Goal: Information Seeking & Learning: Learn about a topic

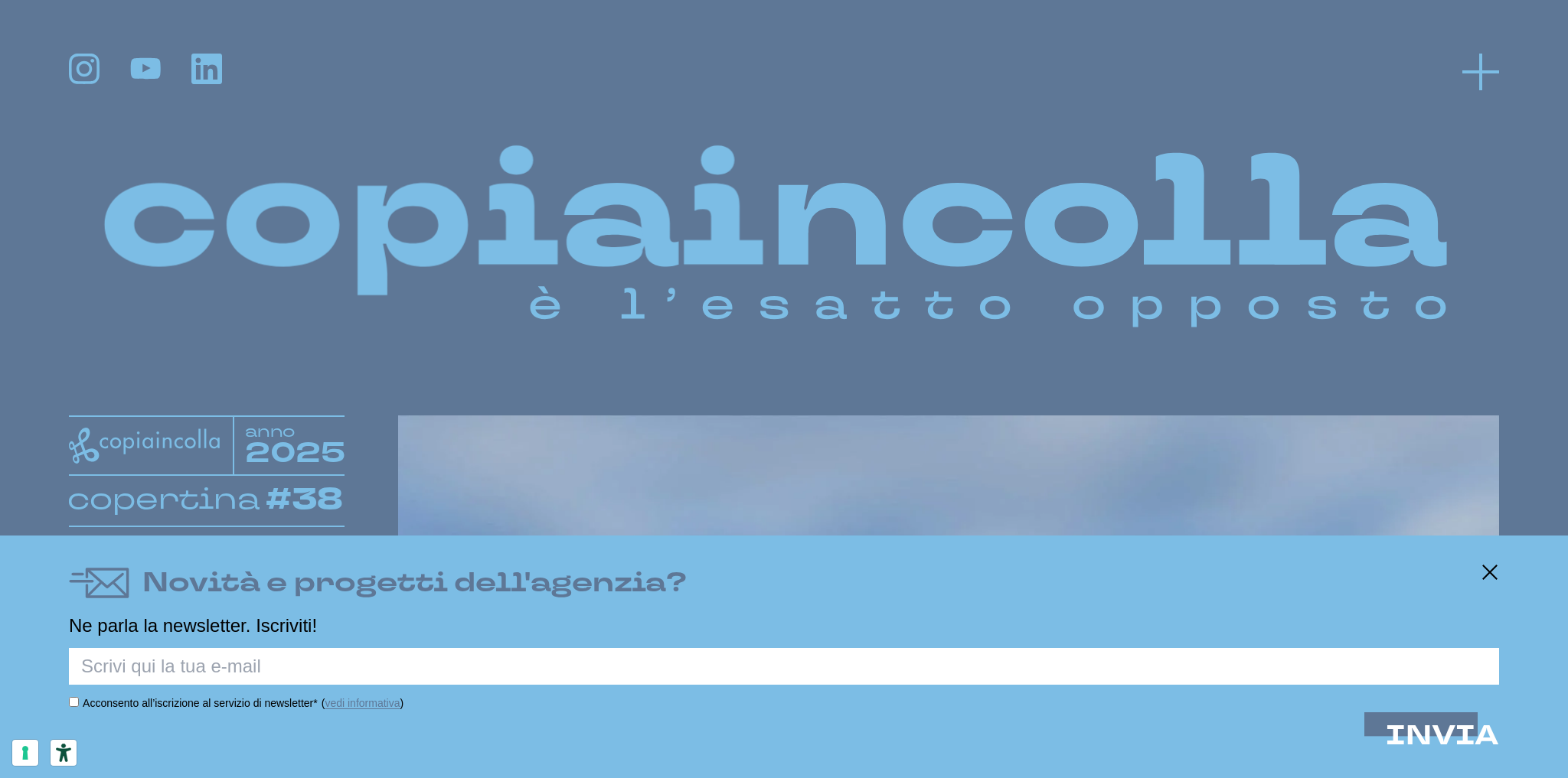
click at [1470, 76] on icon at bounding box center [1481, 72] width 37 height 37
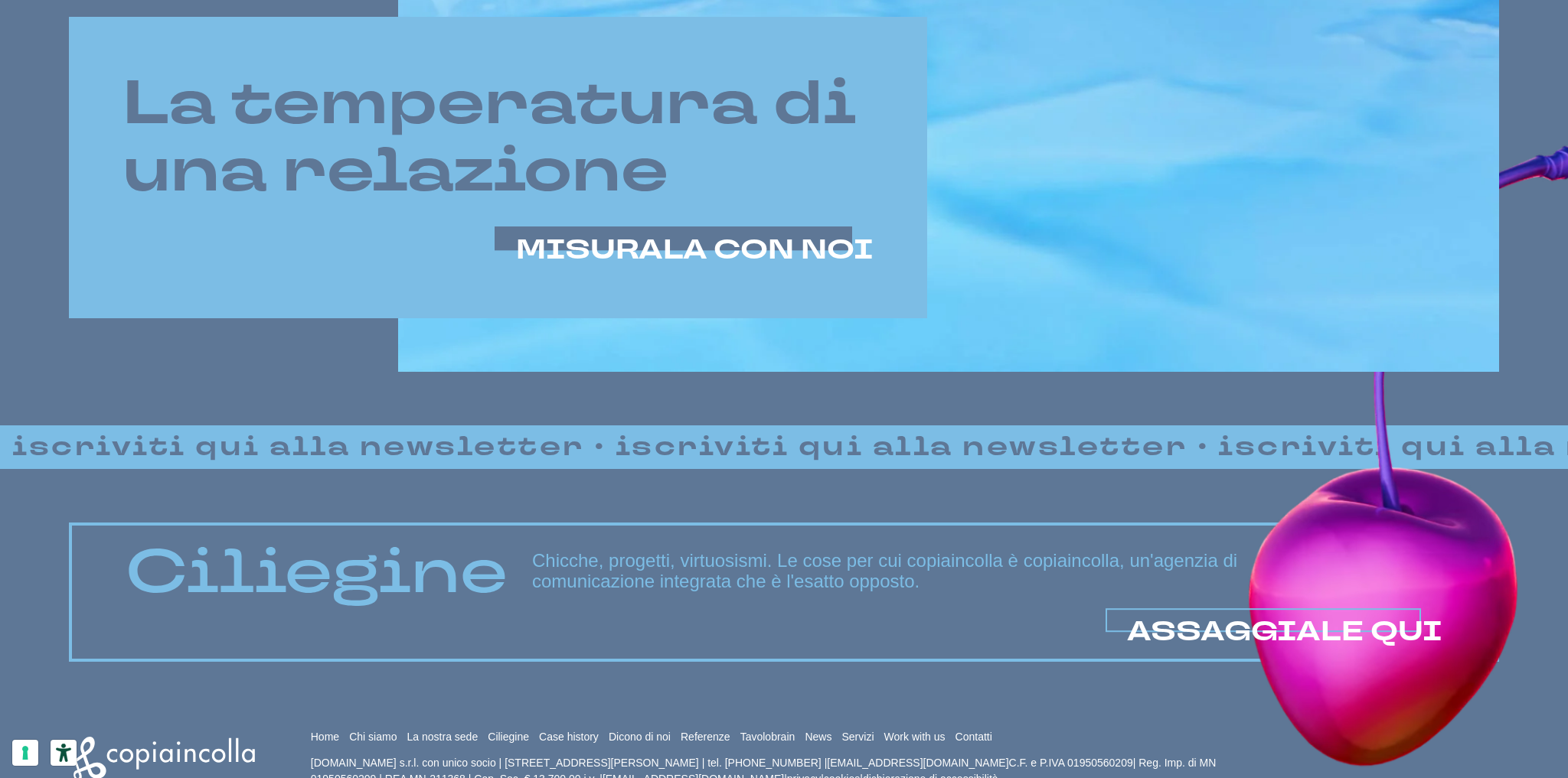
scroll to position [1278, 0]
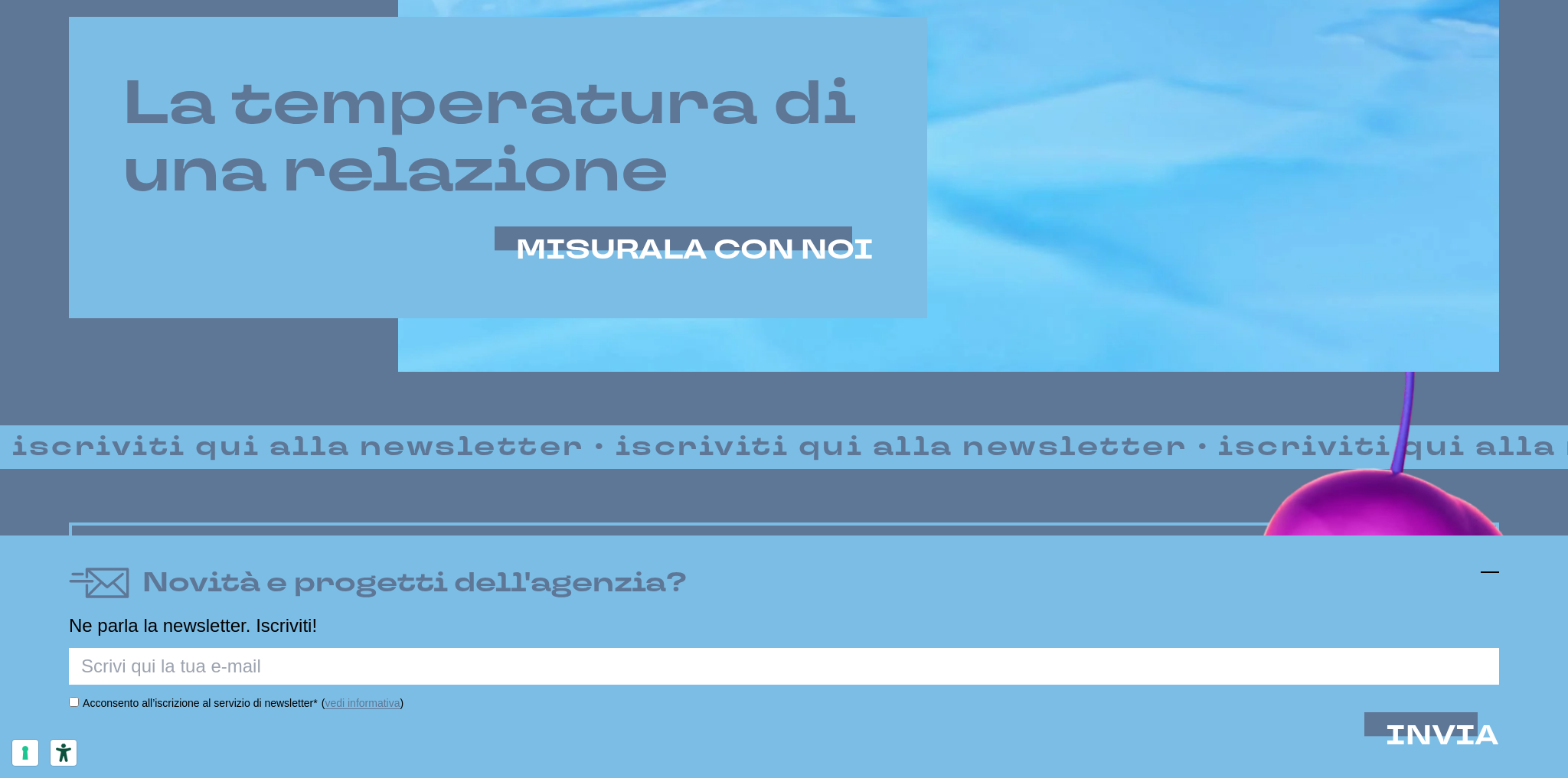
click at [1490, 570] on icon at bounding box center [1489, 572] width 18 height 18
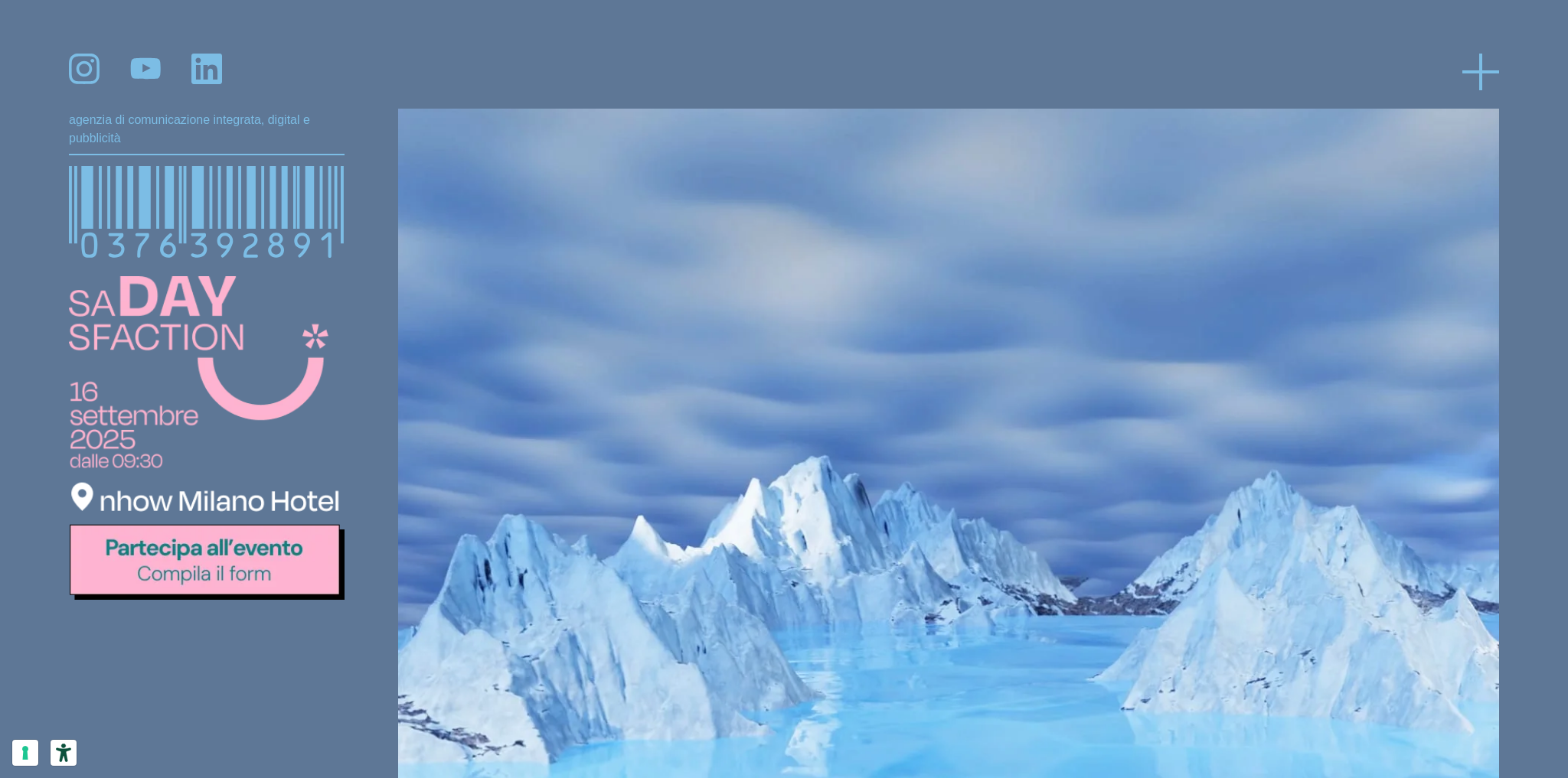
click at [1473, 65] on icon at bounding box center [1481, 72] width 37 height 37
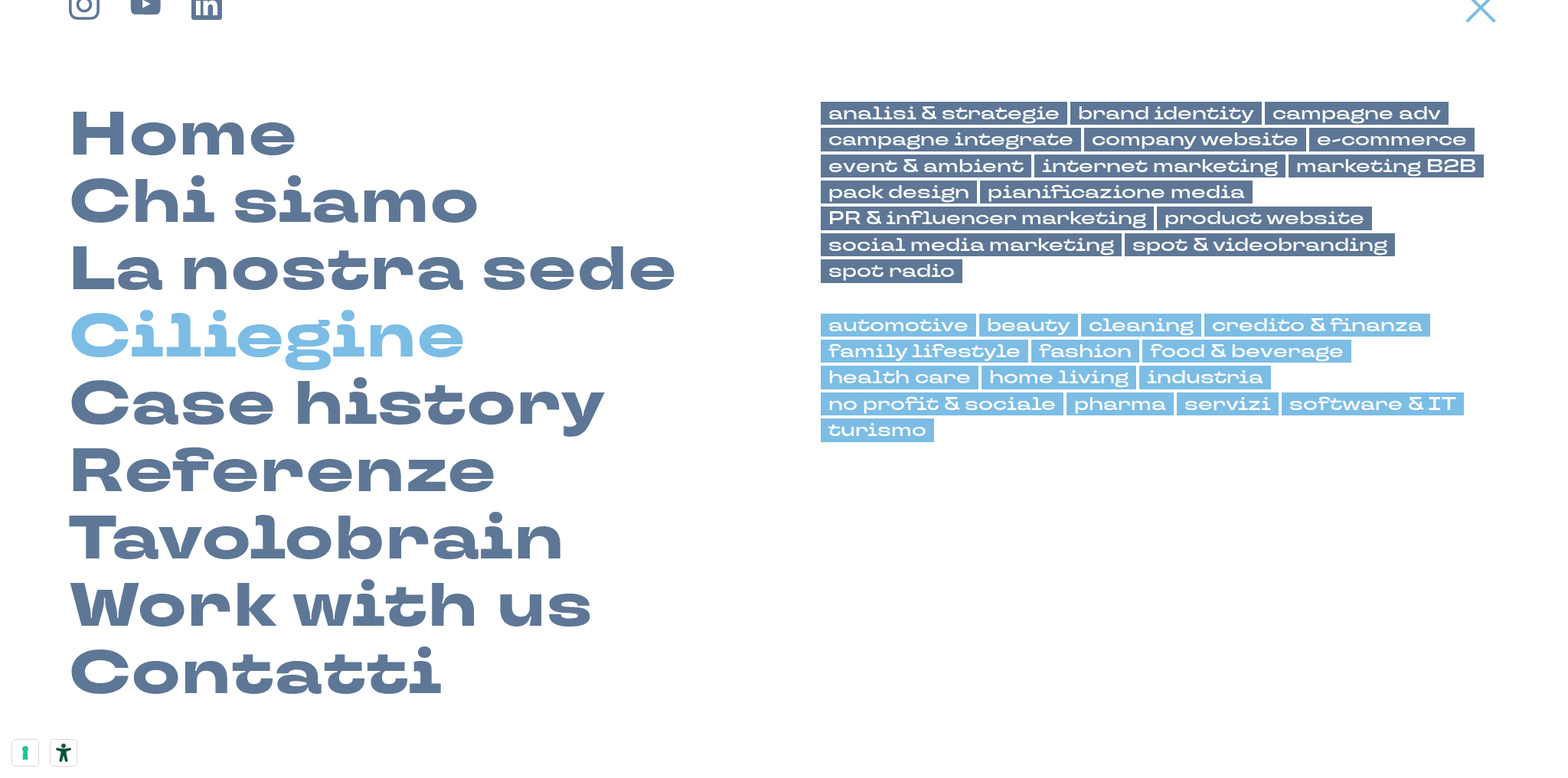
scroll to position [123, 0]
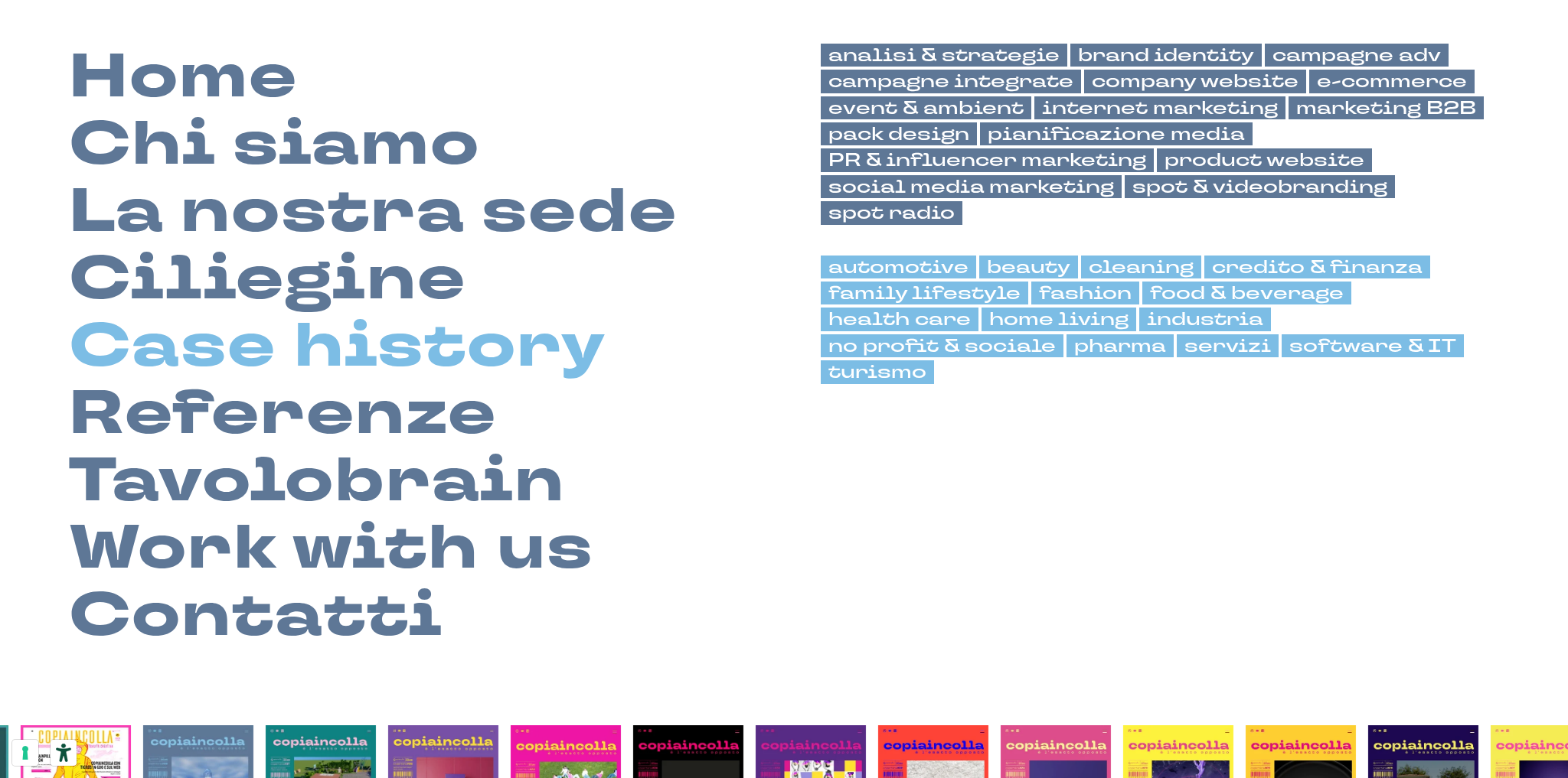
click at [448, 346] on link "Case history" at bounding box center [338, 347] width 538 height 68
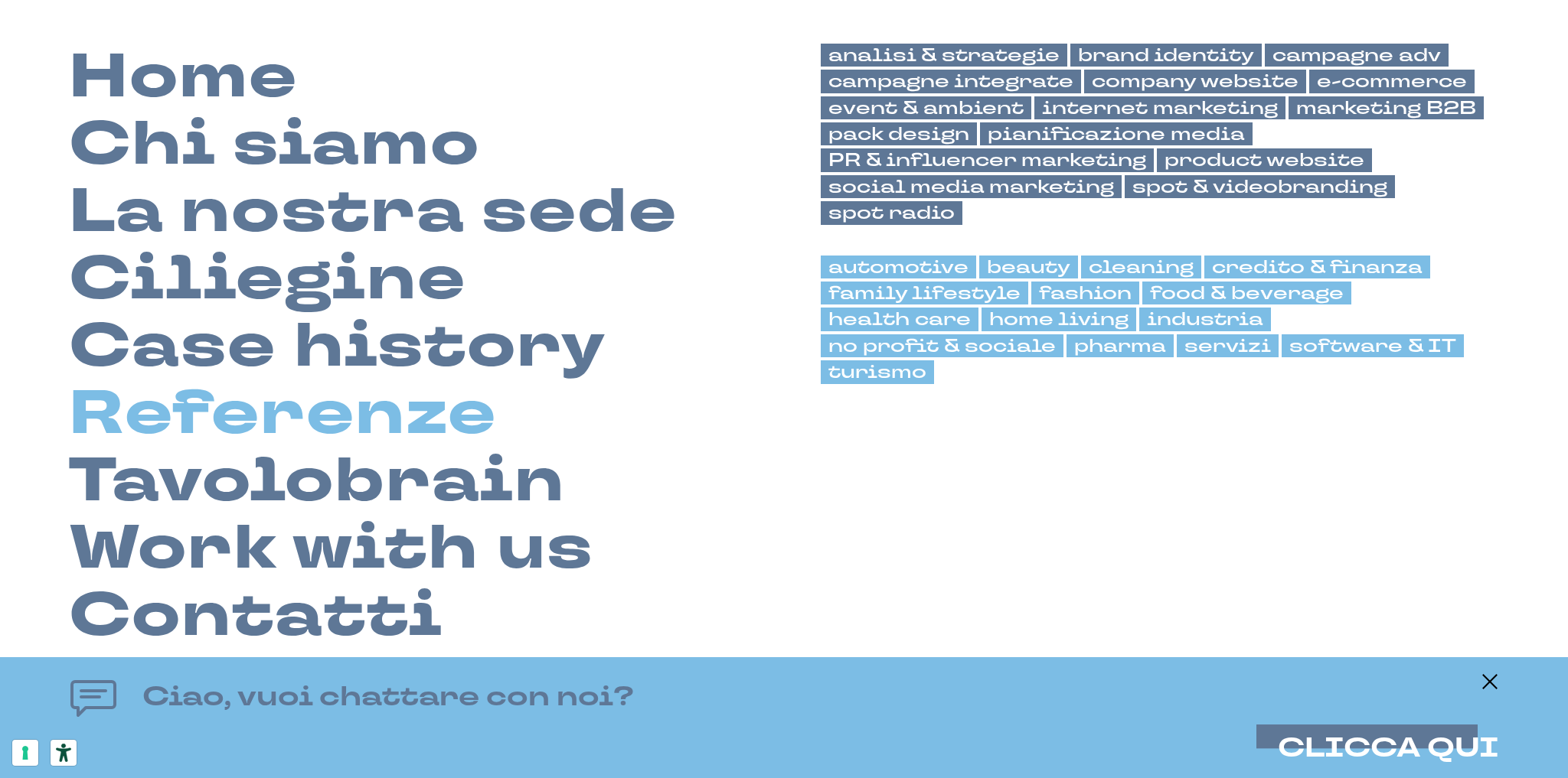
click at [448, 415] on link "Referenze" at bounding box center [283, 414] width 428 height 68
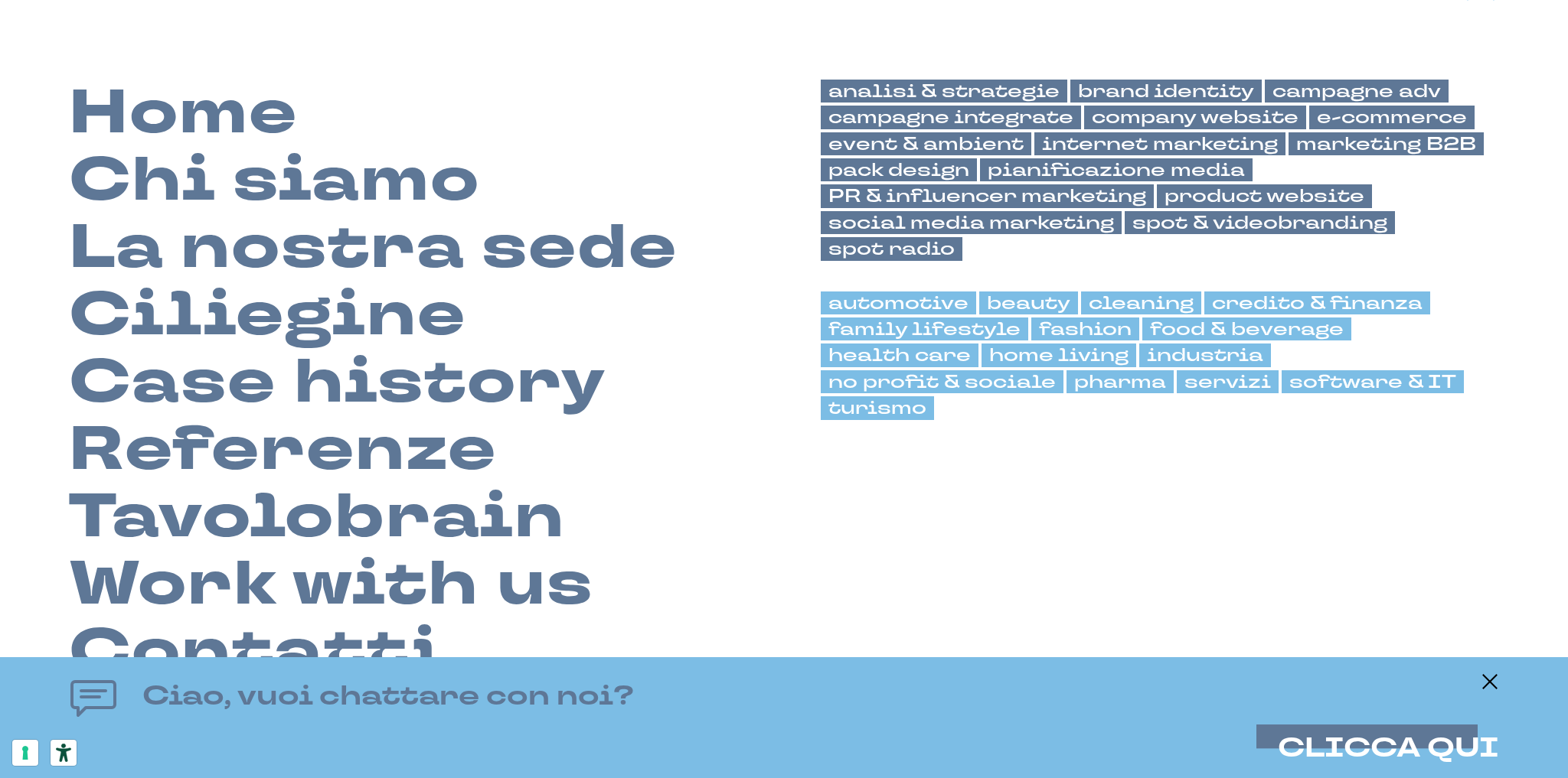
scroll to position [73, 0]
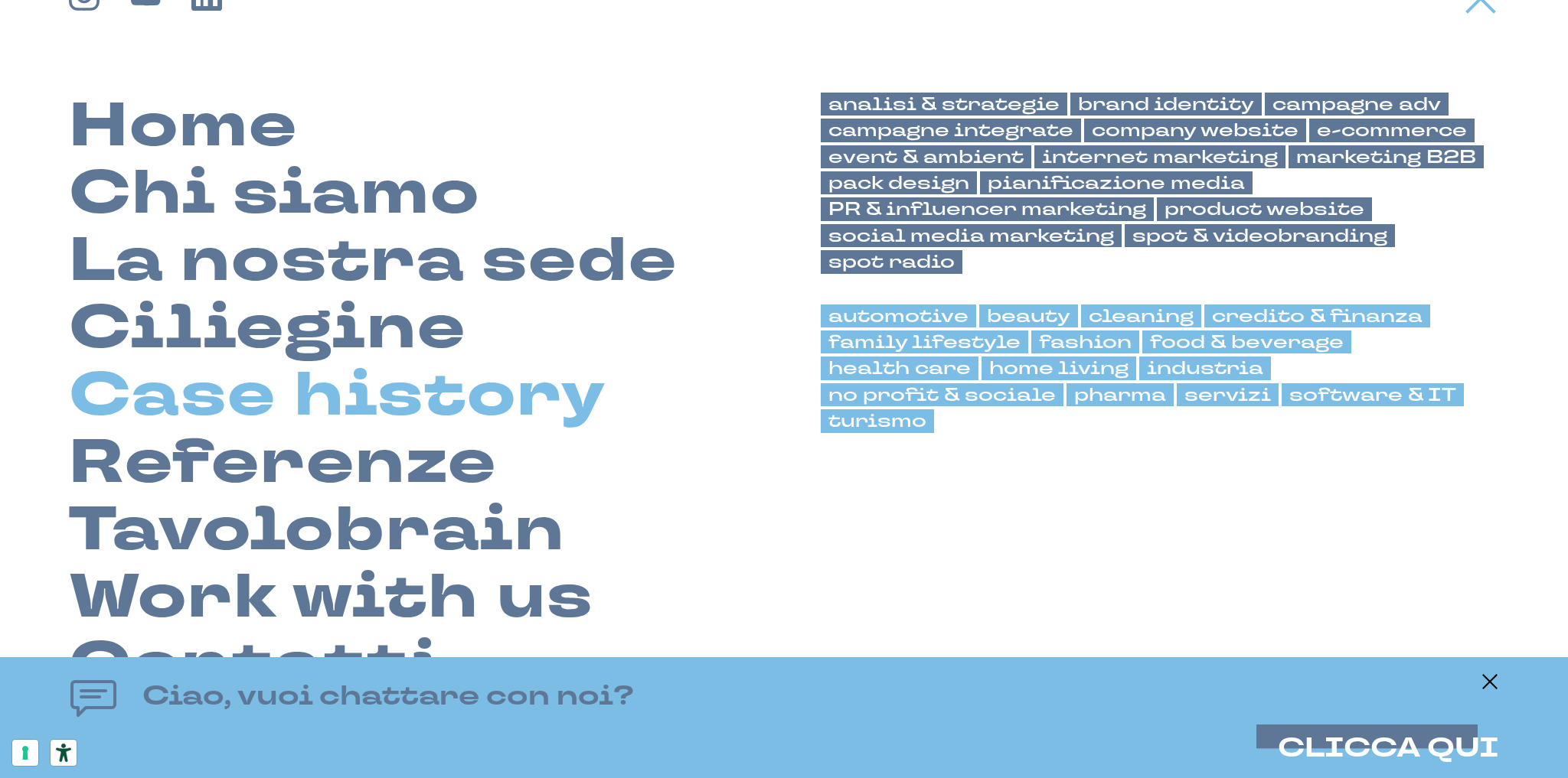
click at [279, 409] on link "Case history" at bounding box center [338, 396] width 538 height 68
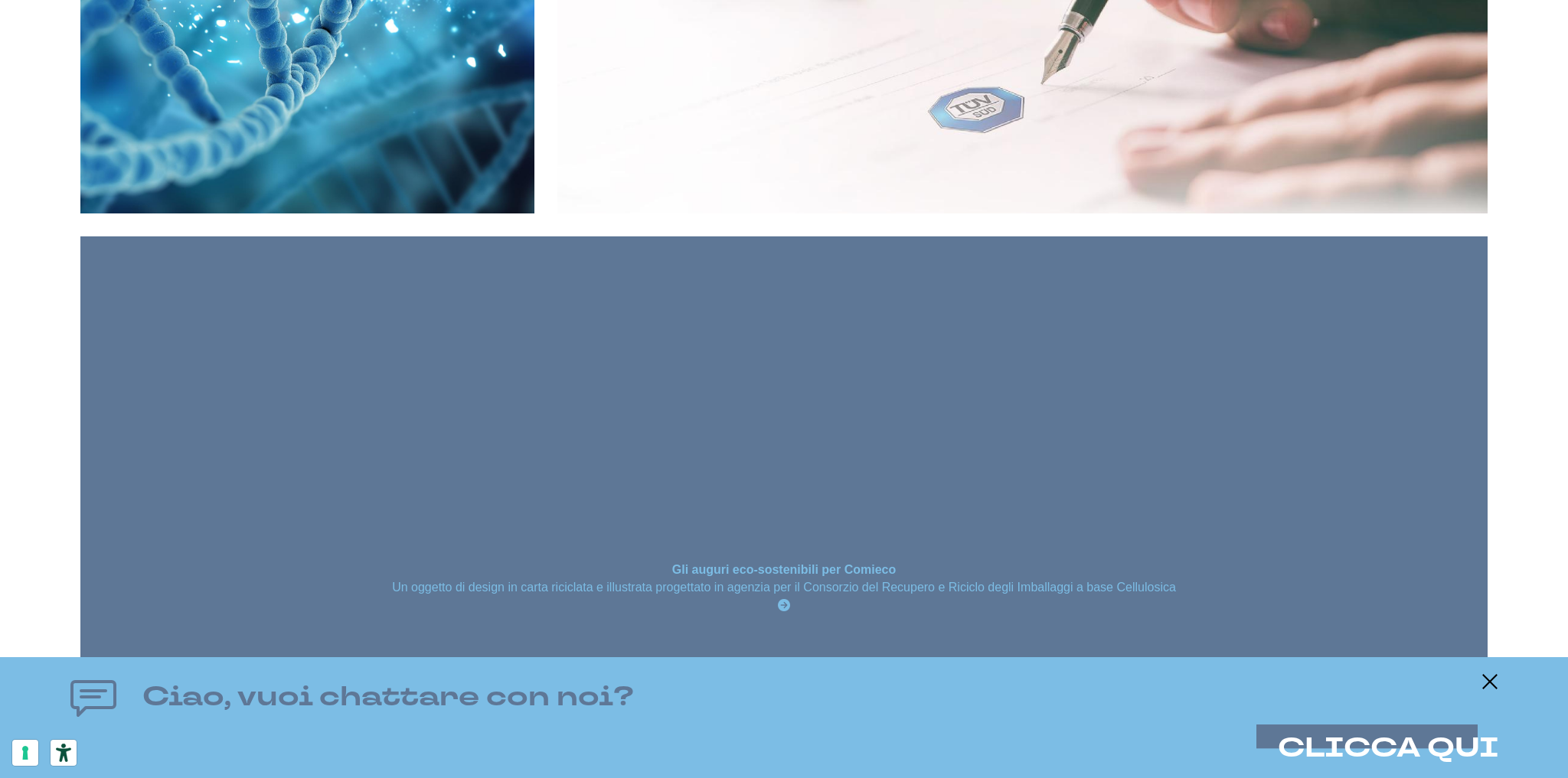
scroll to position [18659, 0]
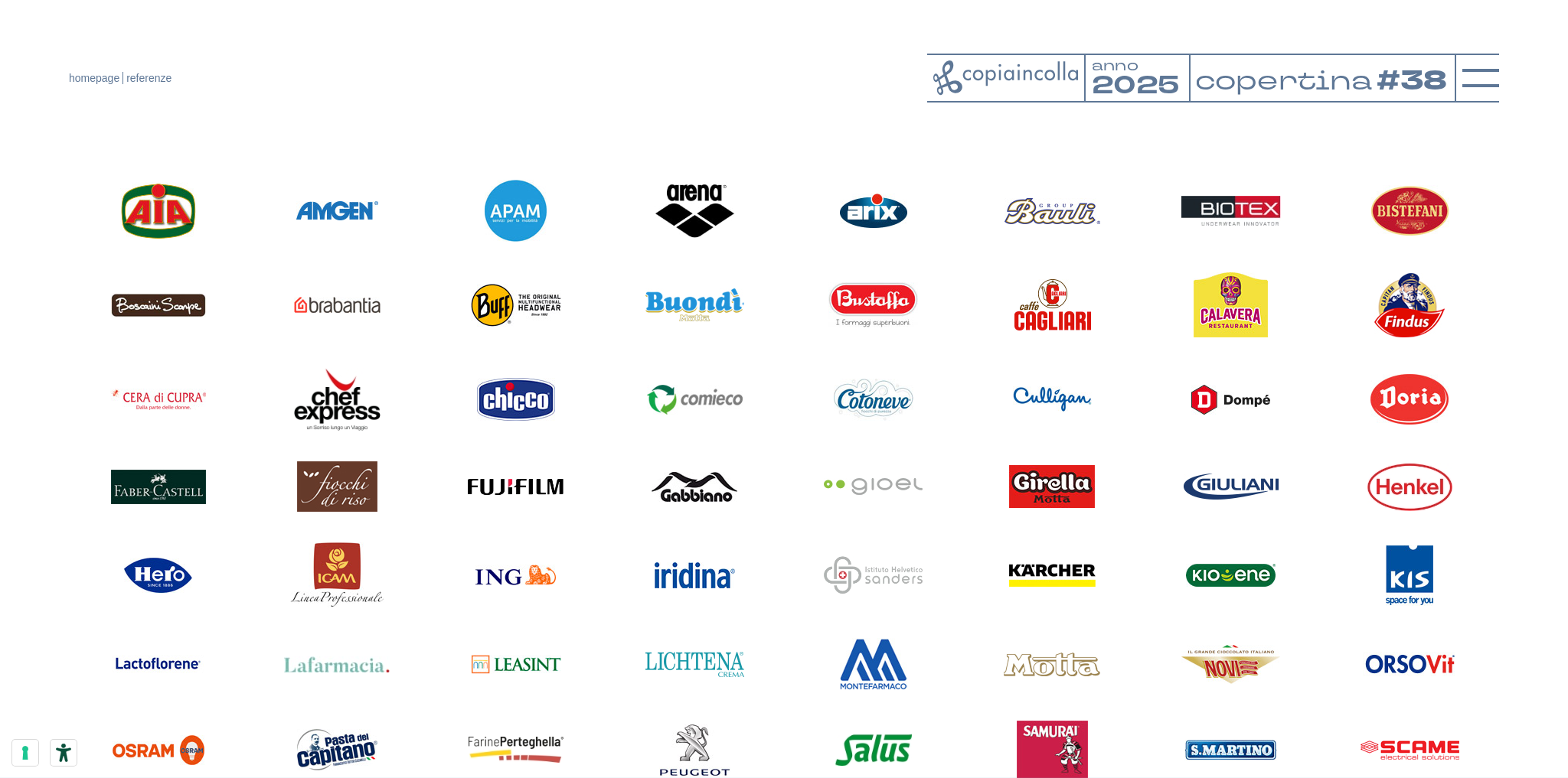
scroll to position [1285, 0]
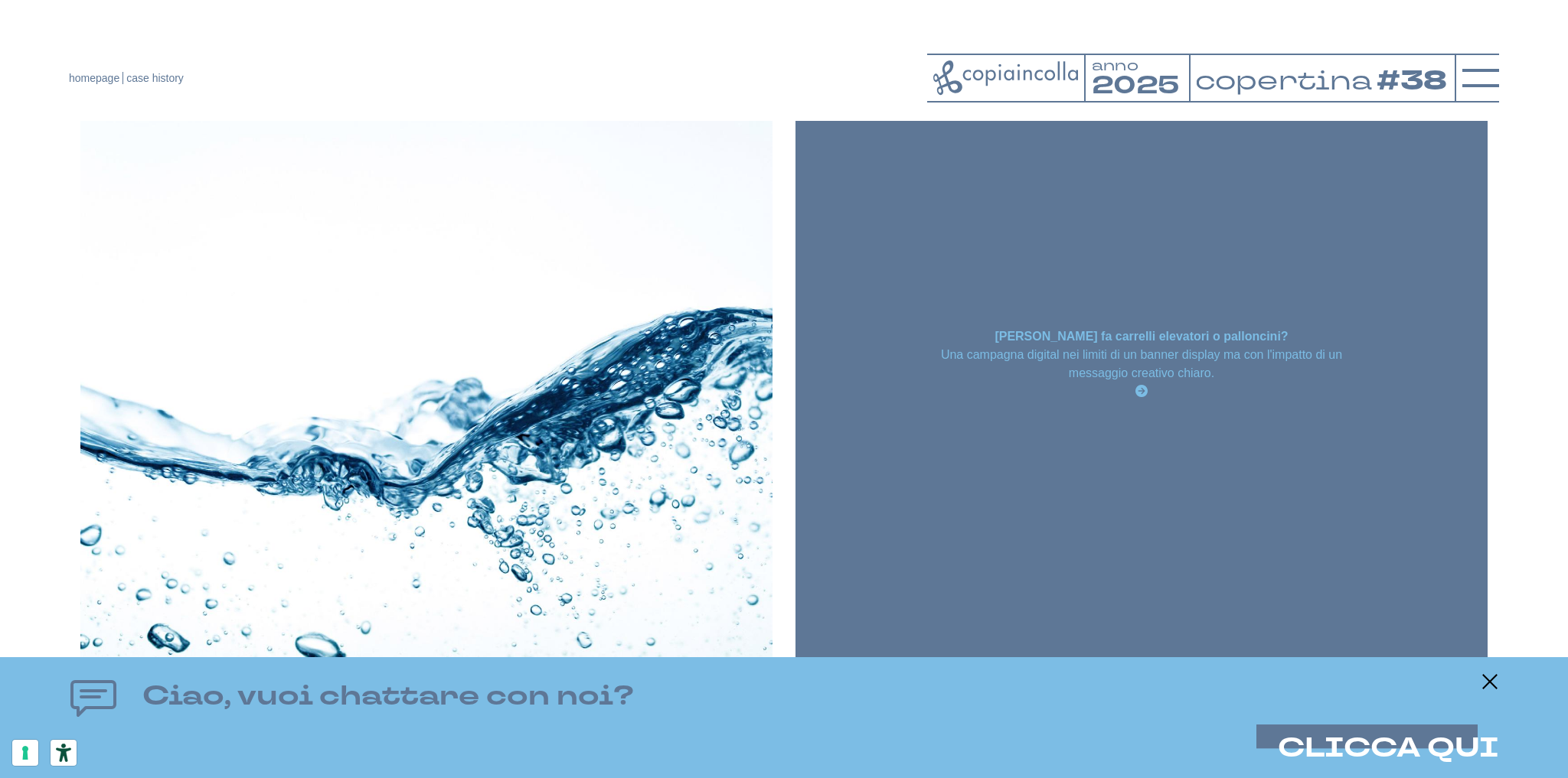
click at [1290, 358] on p "Una campagna digital nei limiti di un banner display ma con l'impatto di un mes…" at bounding box center [1141, 364] width 415 height 37
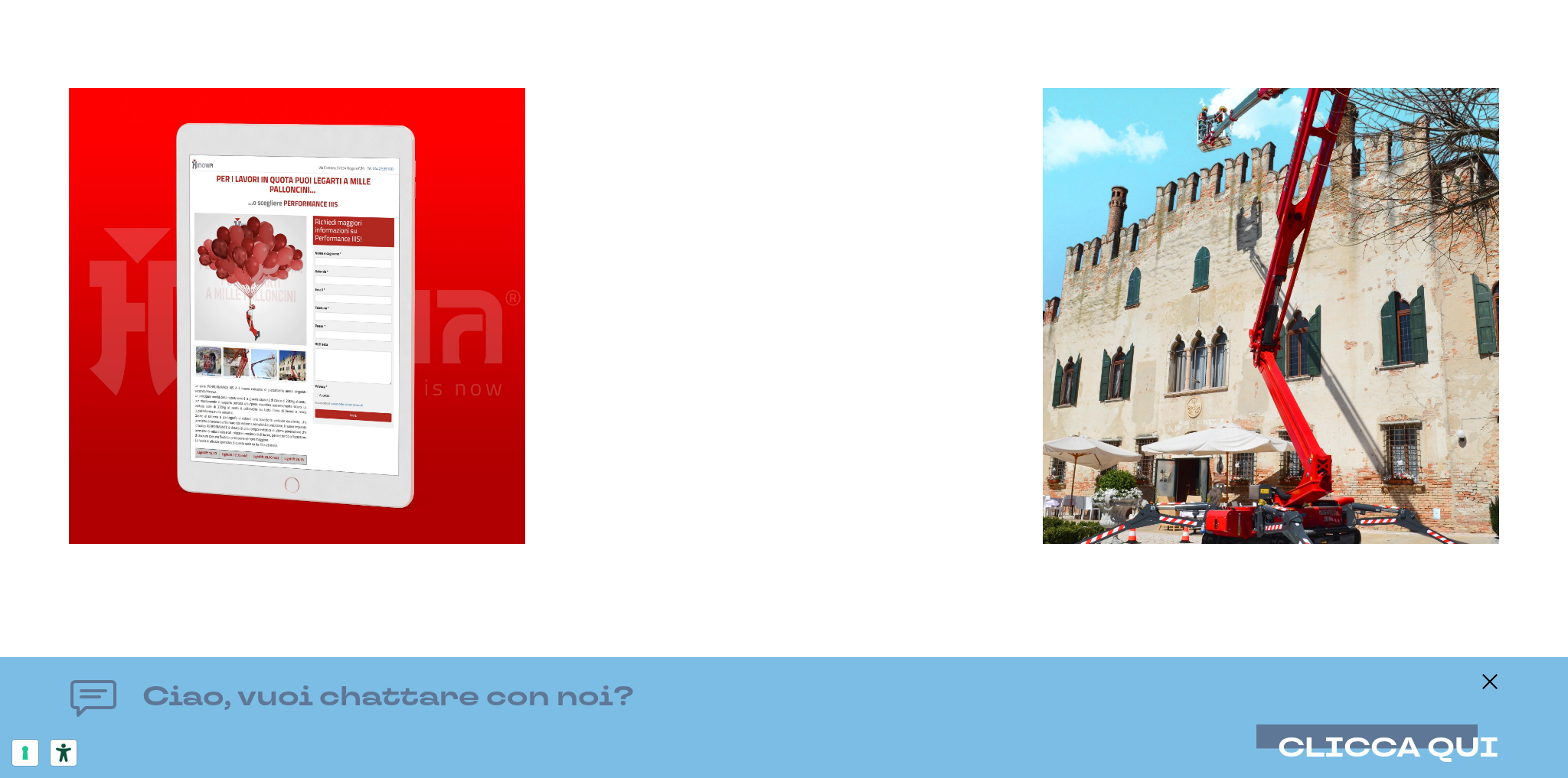
scroll to position [2326, 0]
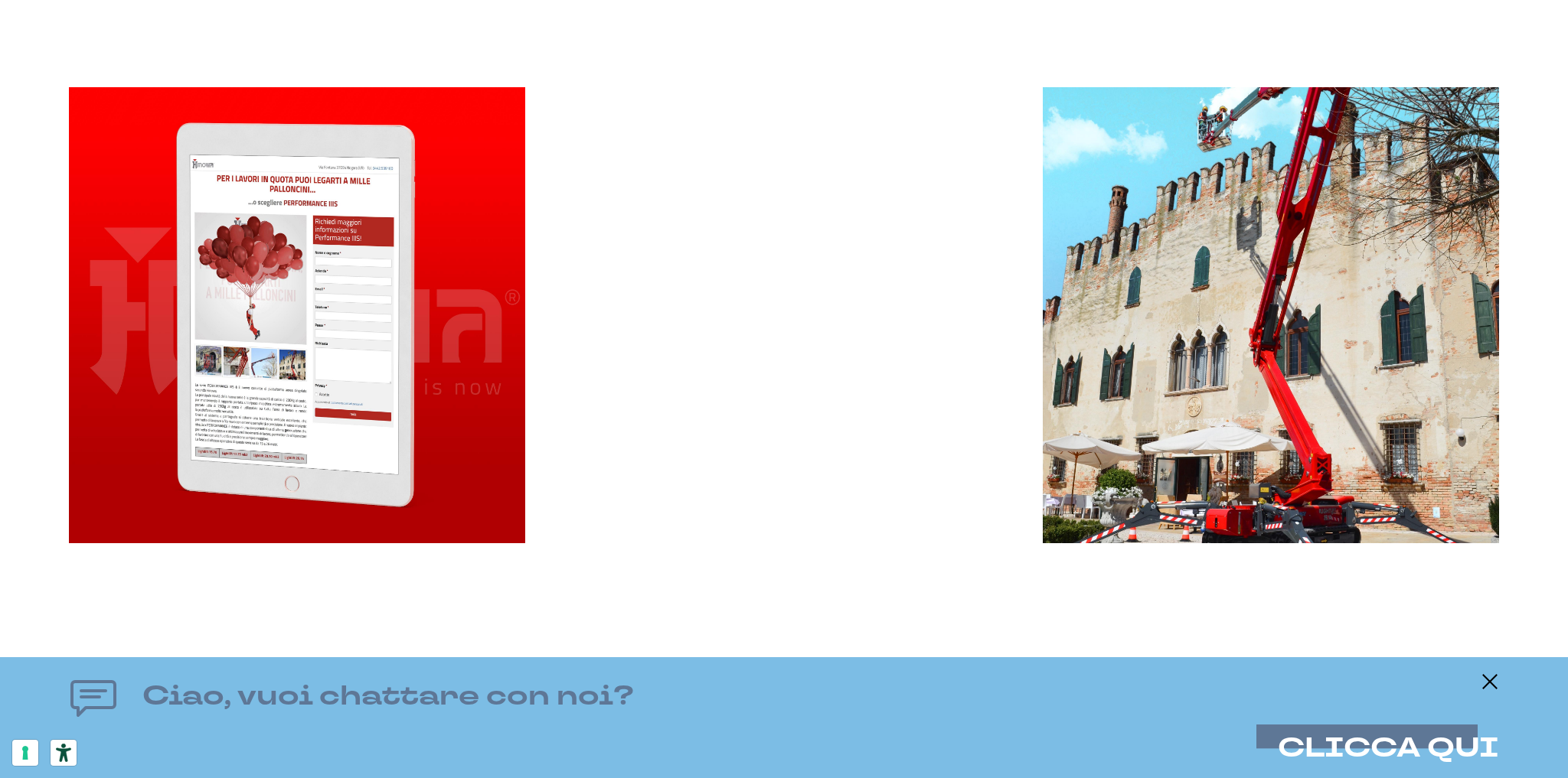
click at [877, 201] on video at bounding box center [784, 230] width 457 height 456
click at [796, 301] on video at bounding box center [784, 230] width 457 height 456
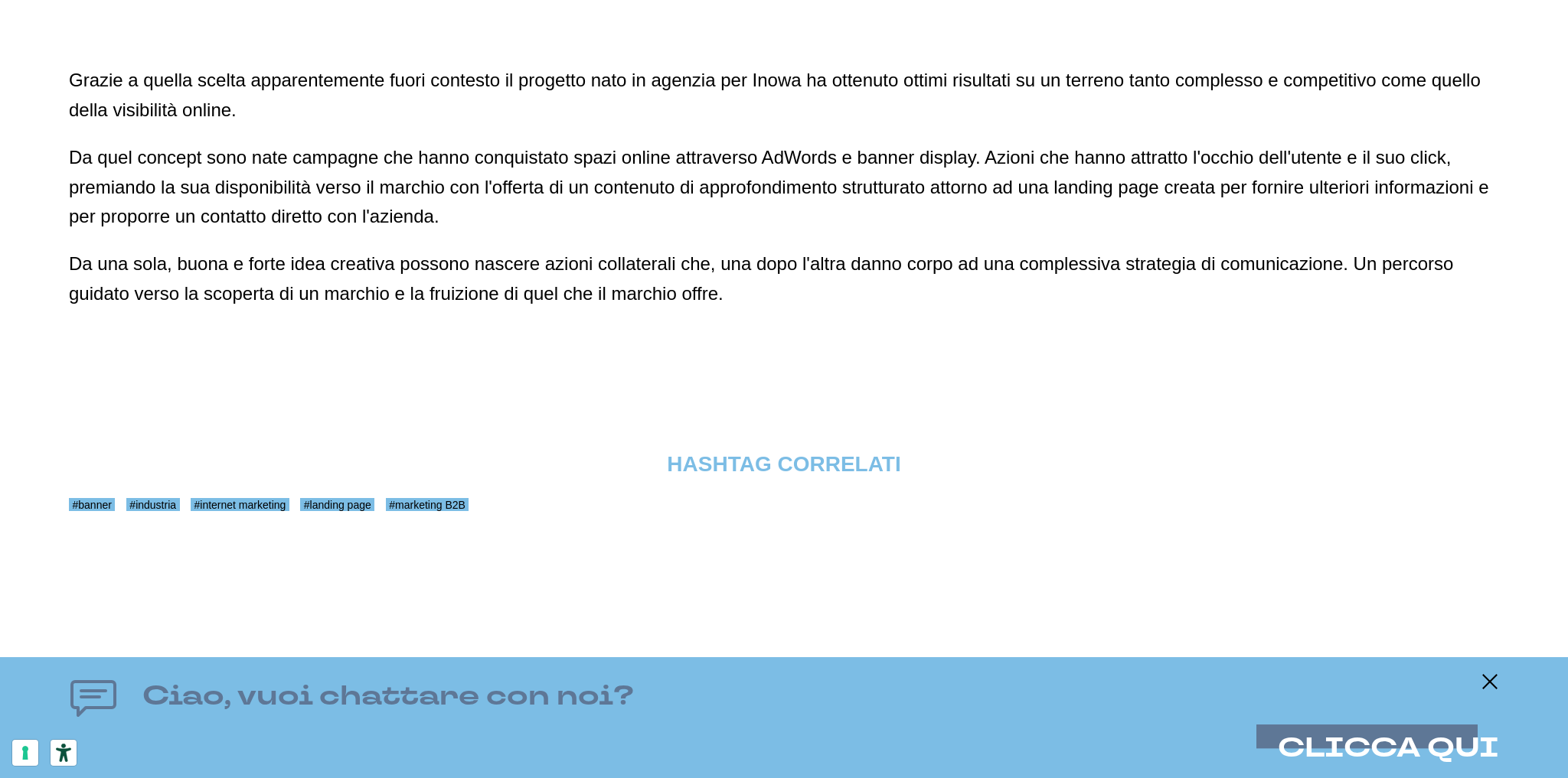
scroll to position [2914, 0]
